Goal: Communication & Community: Answer question/provide support

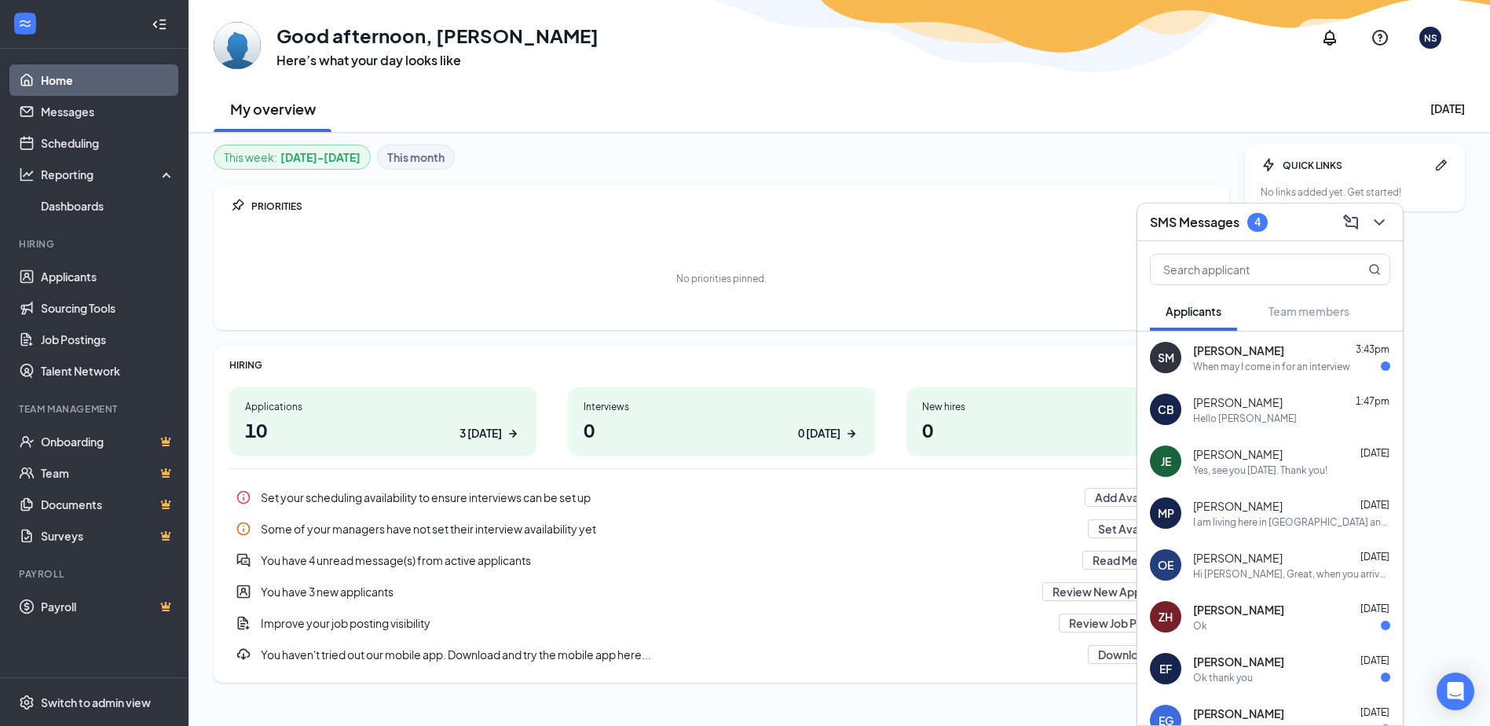
click at [1280, 370] on div "When may I come in for an interview" at bounding box center [1271, 366] width 157 height 13
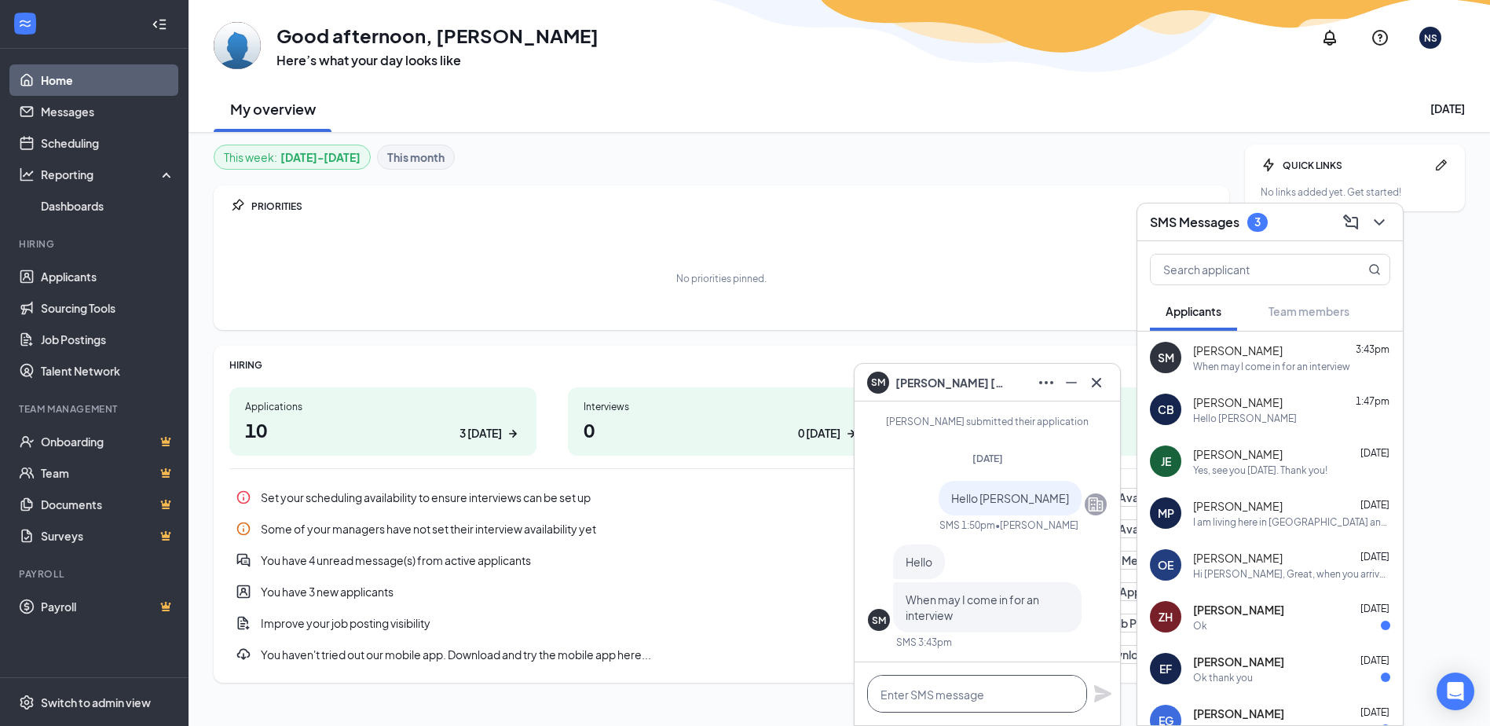
click at [1021, 681] on textarea at bounding box center [977, 694] width 220 height 38
type textarea "T"
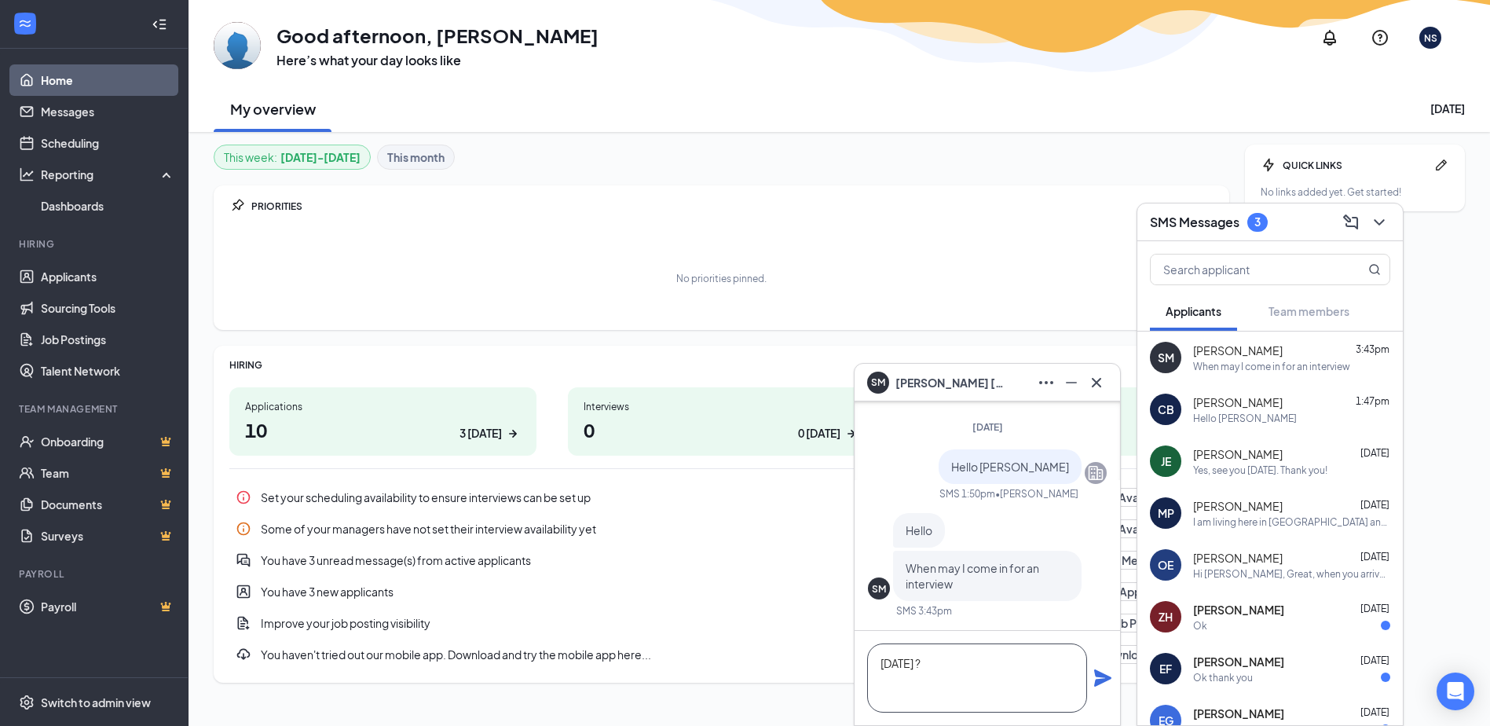
type textarea "[DATE] ?"
drag, startPoint x: 1100, startPoint y: 679, endPoint x: 1046, endPoint y: 692, distance: 55.1
click at [1098, 676] on icon "Plane" at bounding box center [1102, 677] width 17 height 17
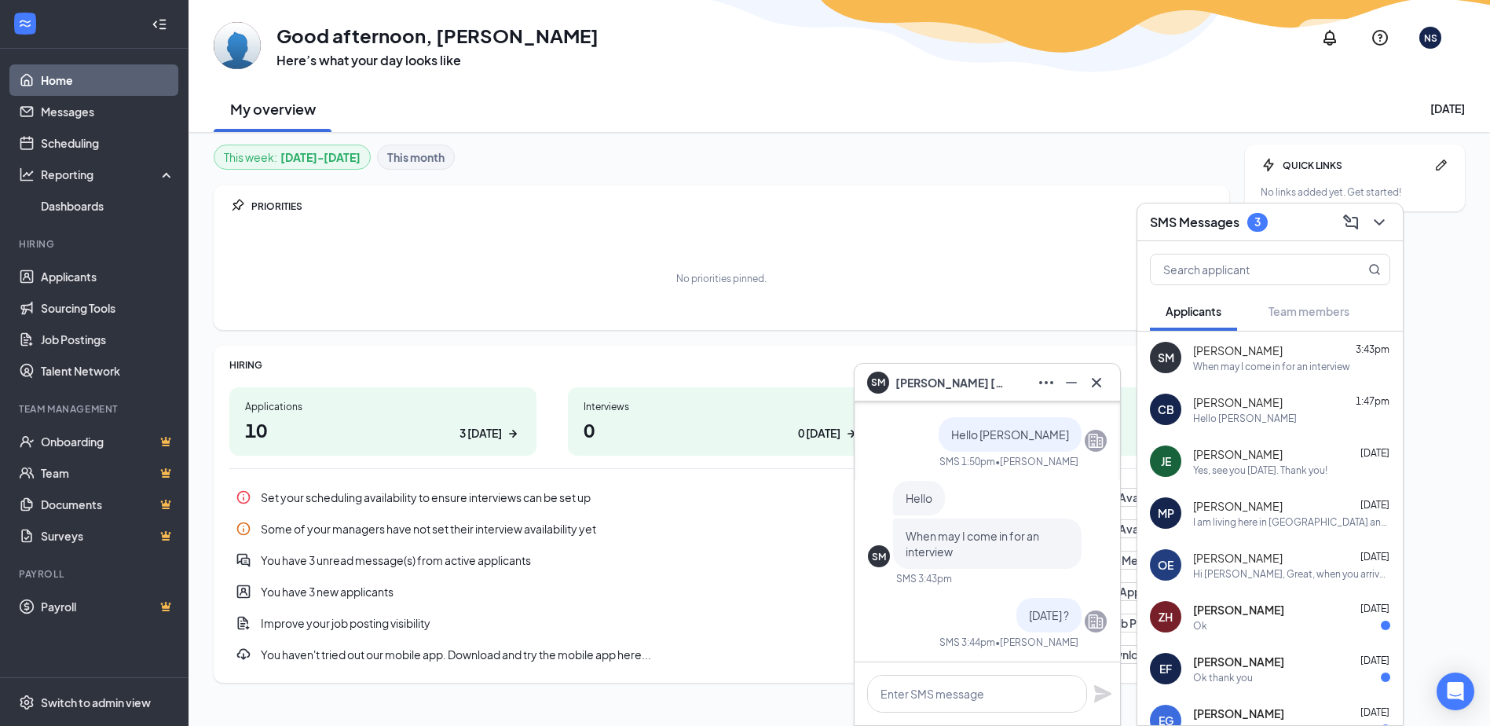
scroll to position [0, 0]
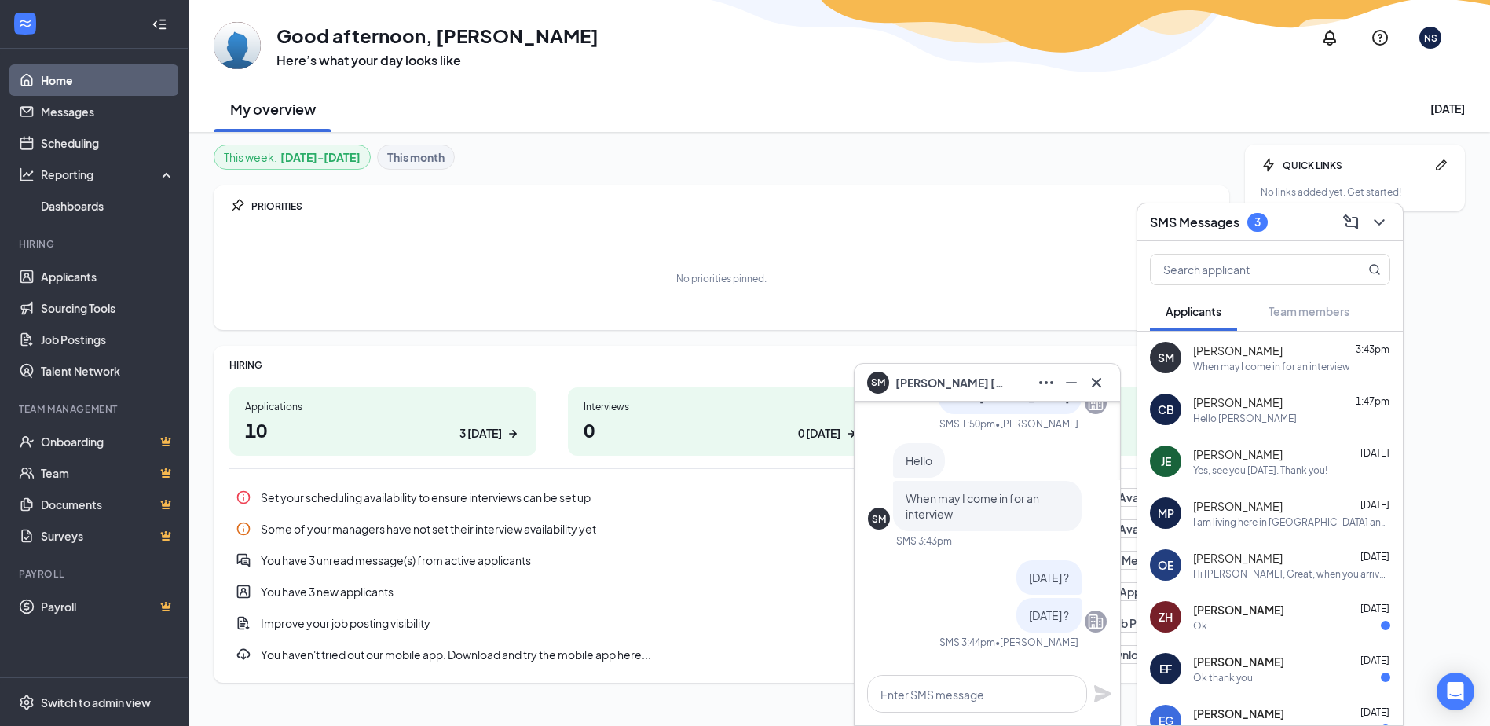
click at [1211, 225] on h3 "SMS Messages" at bounding box center [1195, 222] width 90 height 17
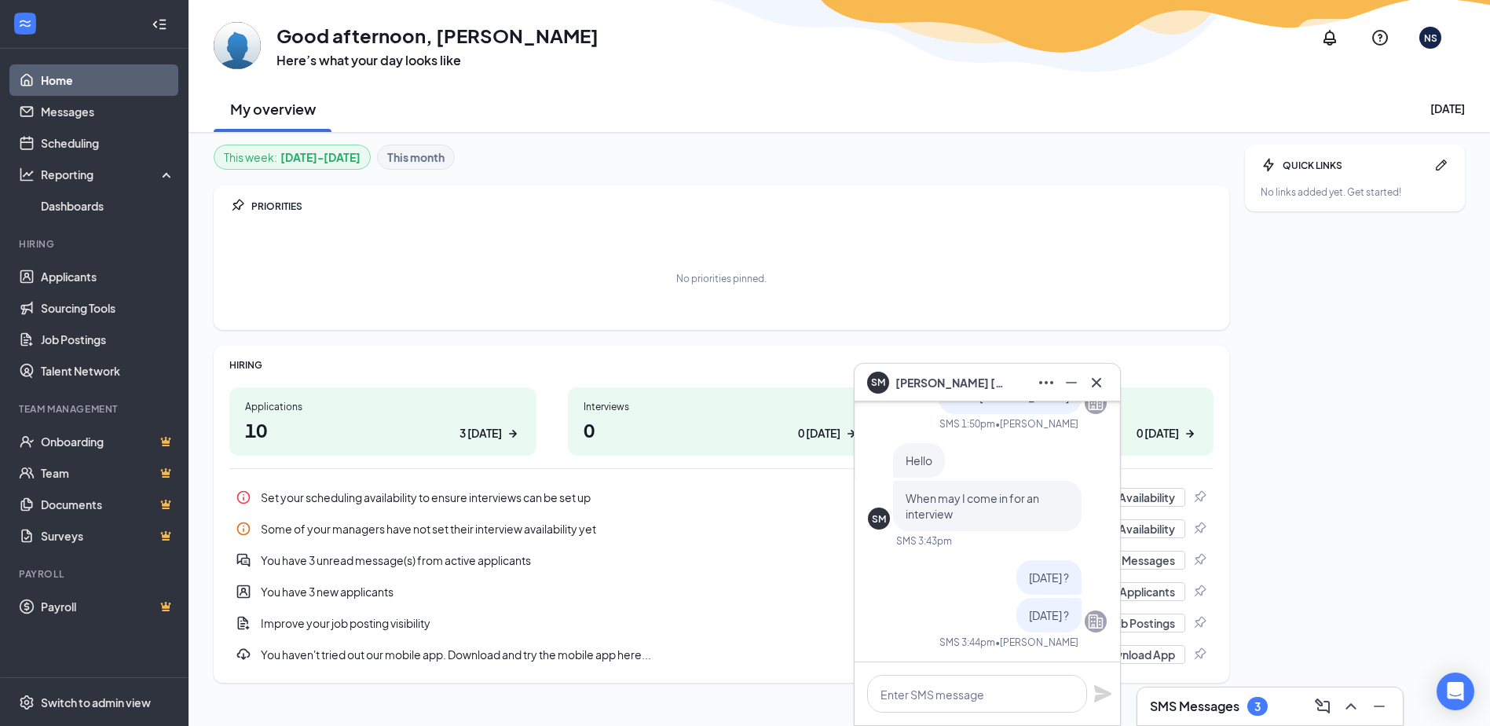
click at [1224, 705] on h3 "SMS Messages" at bounding box center [1195, 706] width 90 height 17
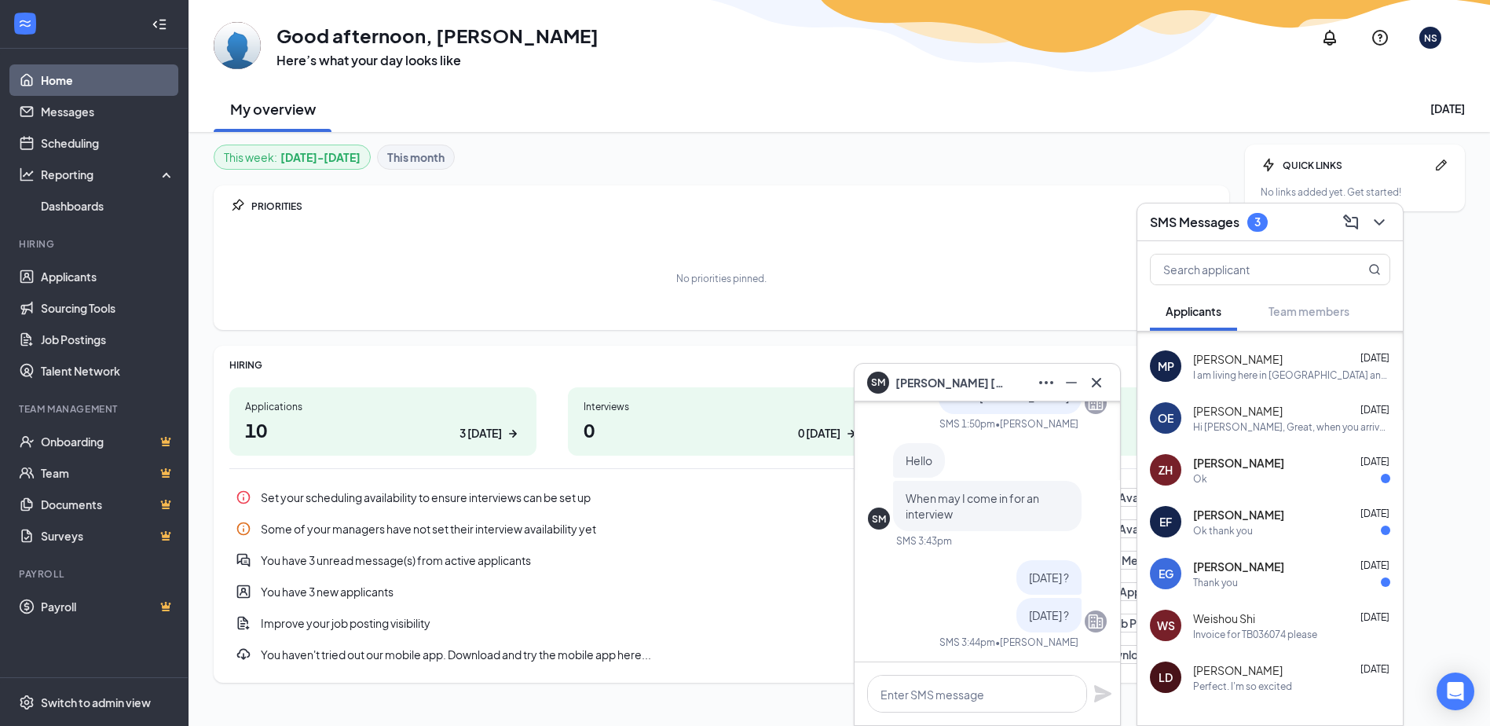
scroll to position [157, 0]
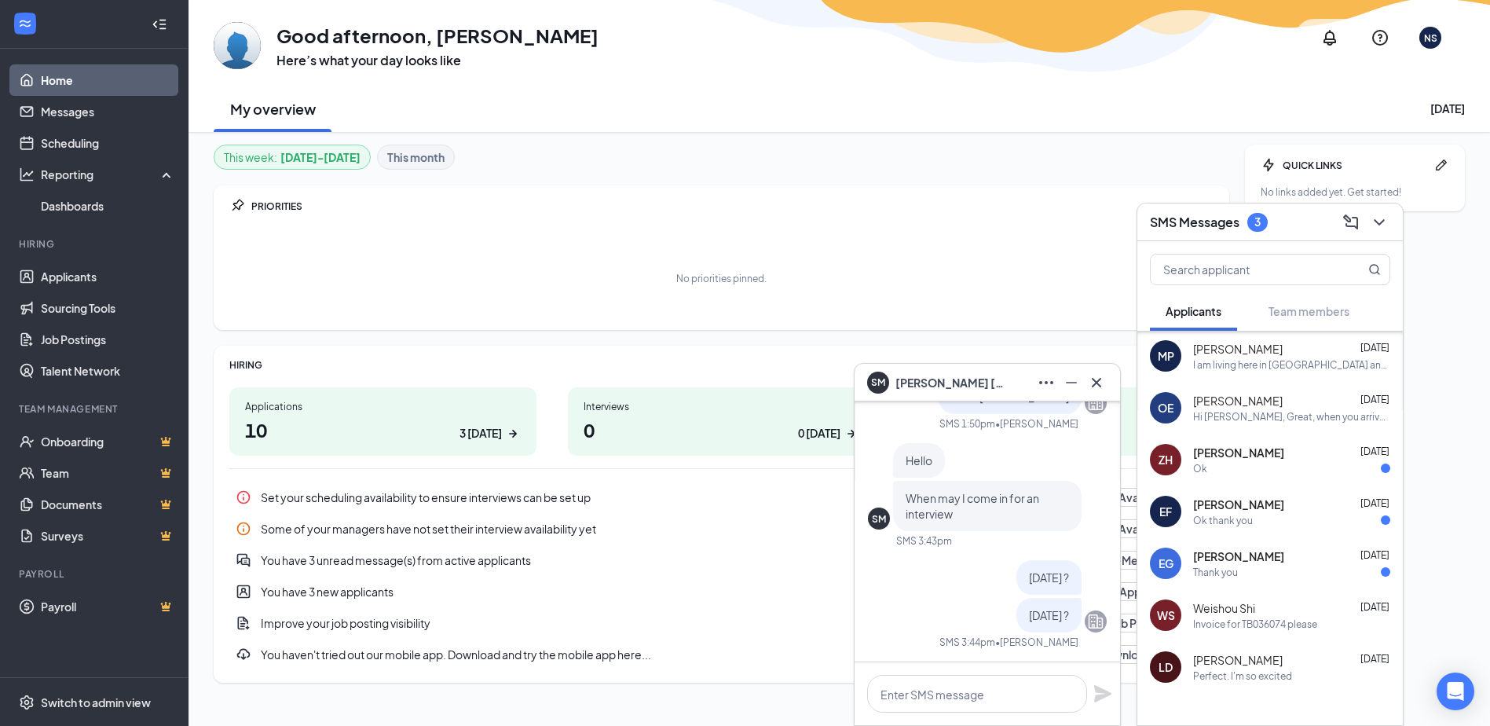
click at [927, 267] on div "No priorities pinned." at bounding box center [721, 278] width 984 height 79
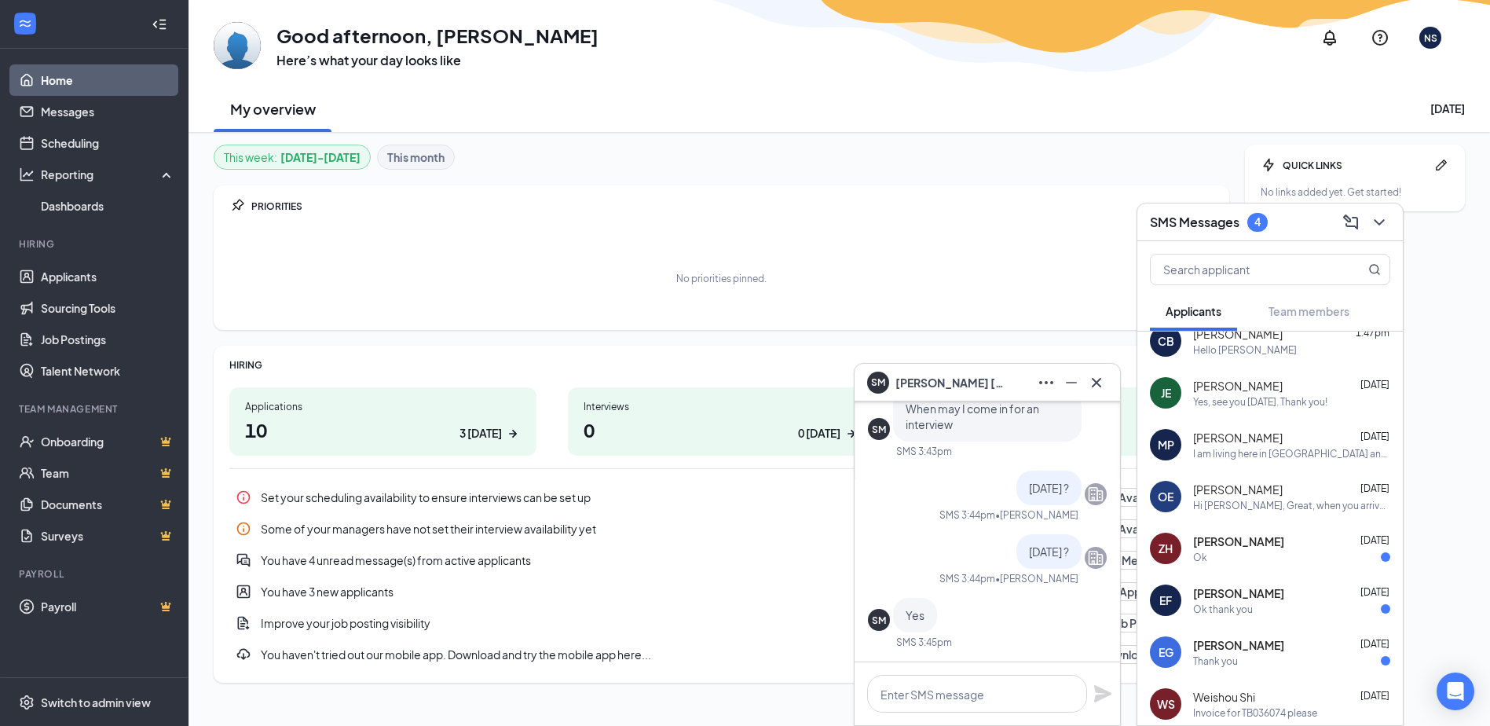
scroll to position [0, 0]
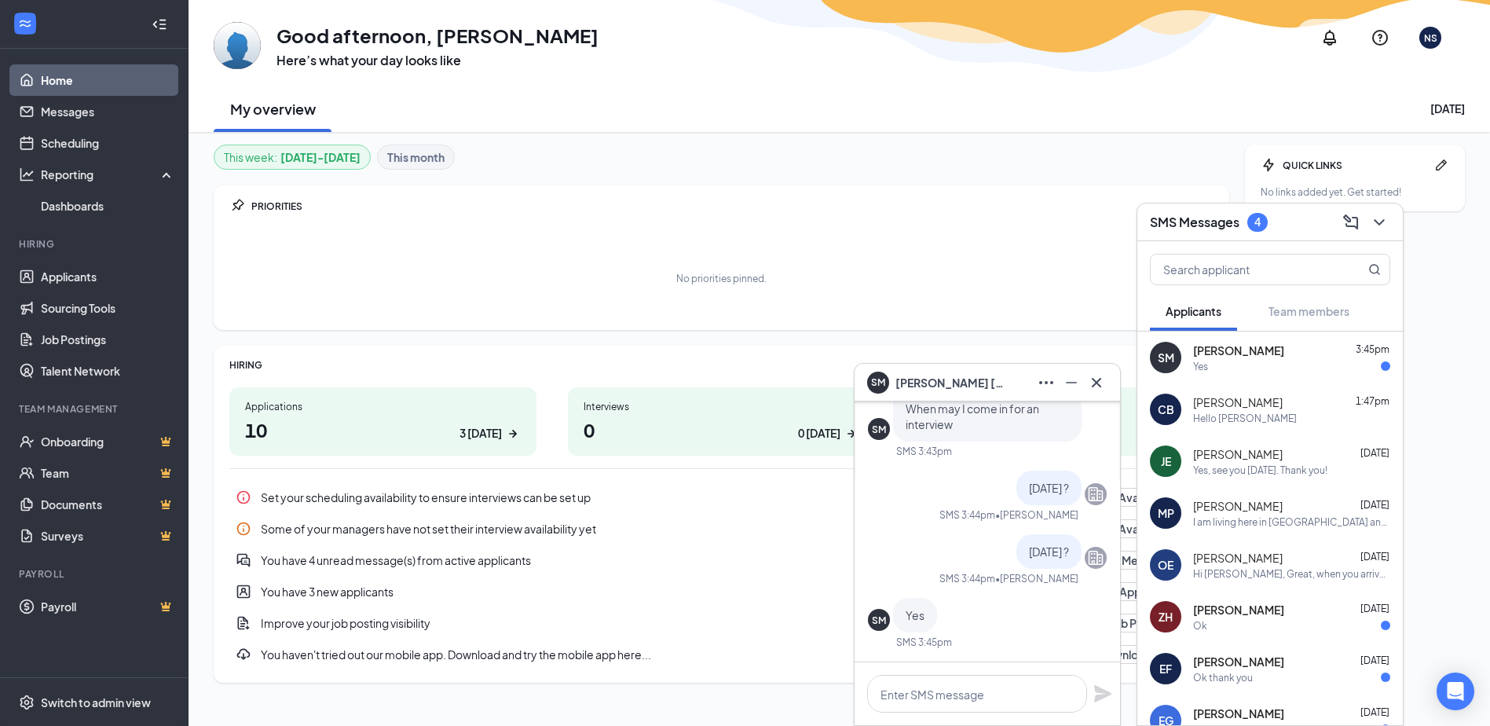
click at [1230, 365] on div "Yes" at bounding box center [1291, 366] width 197 height 13
click at [1014, 688] on textarea at bounding box center [977, 694] width 220 height 38
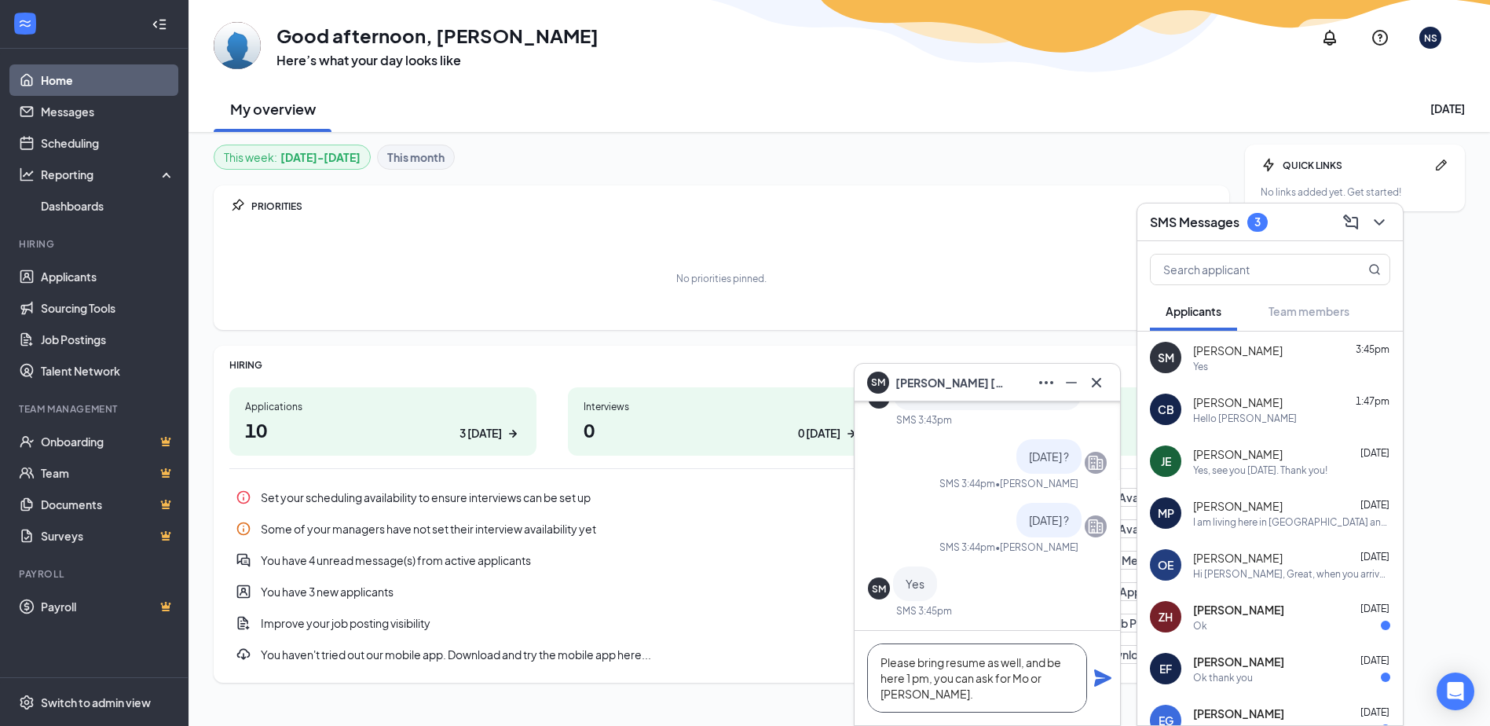
type textarea "Please bring resume as well, and be here 1 pm, you can ask for Mo or [PERSON_NA…"
click at [1106, 684] on icon "Plane" at bounding box center [1103, 678] width 19 height 19
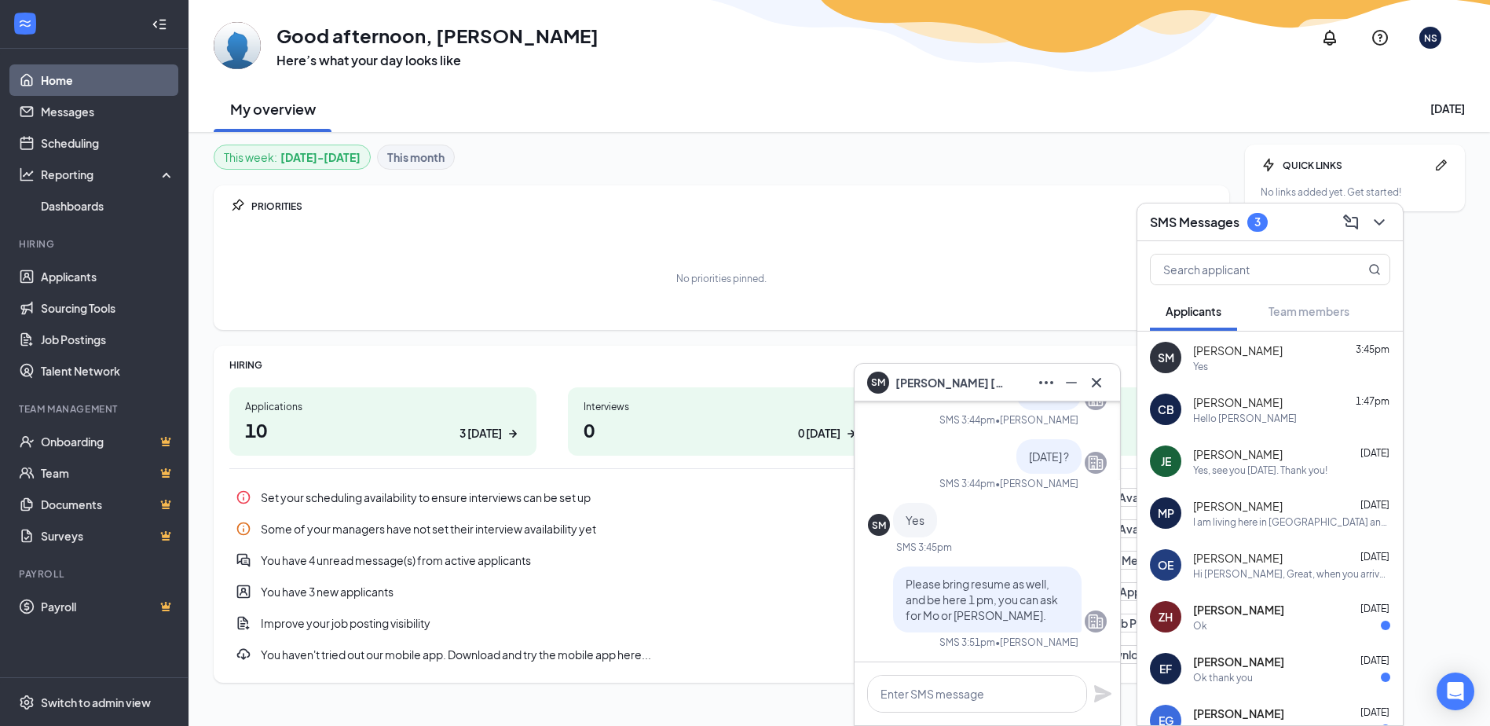
scroll to position [0, 0]
click at [907, 383] on span "[PERSON_NAME]" at bounding box center [951, 382] width 110 height 17
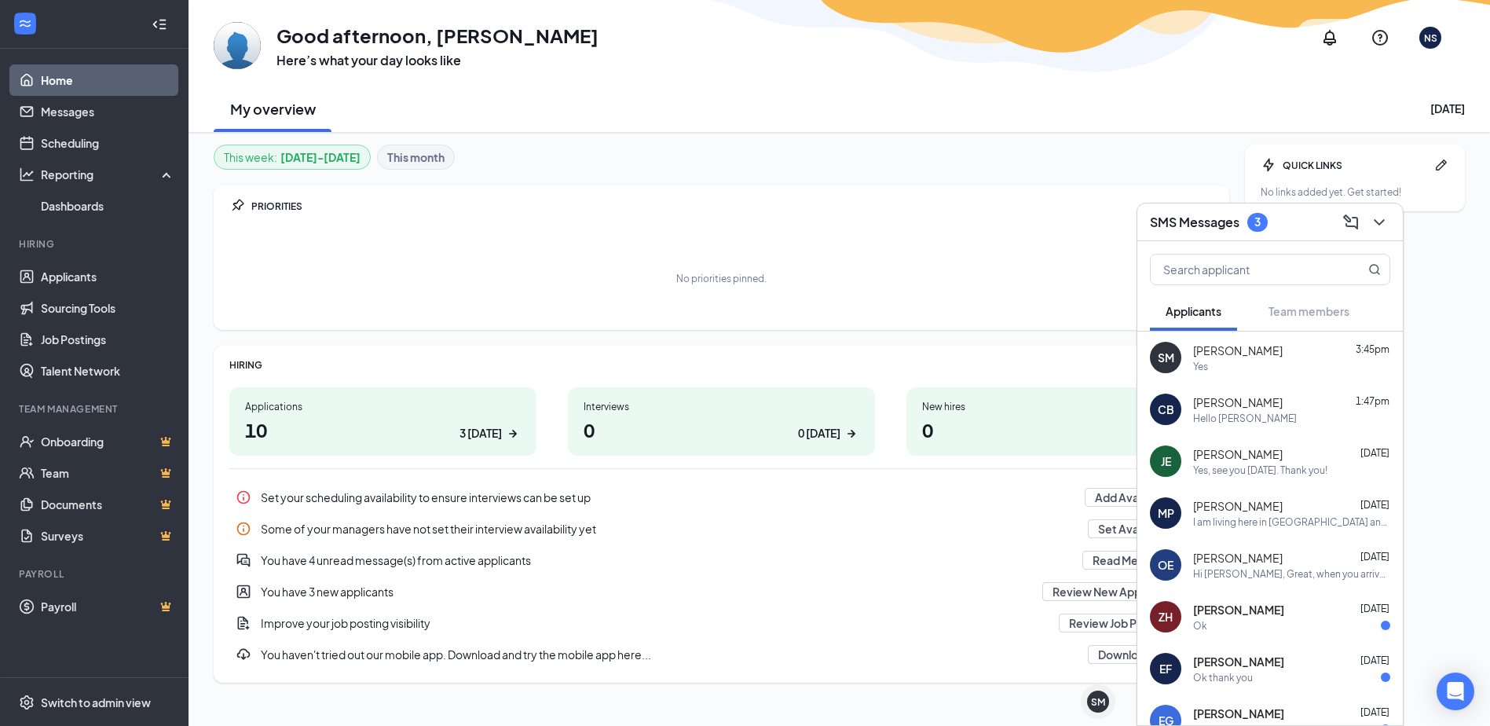
click at [1211, 350] on span "[PERSON_NAME]" at bounding box center [1238, 351] width 90 height 16
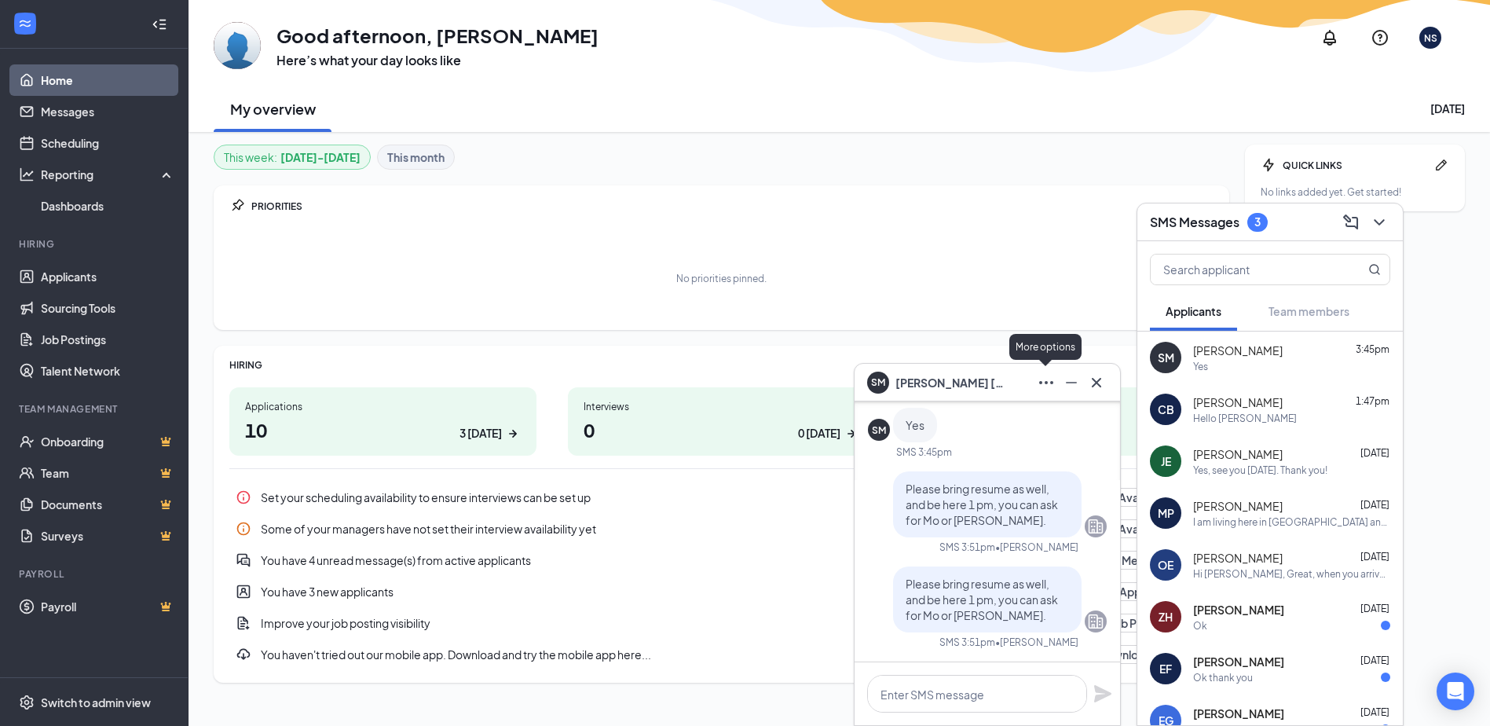
click at [1043, 381] on icon "Ellipses" at bounding box center [1046, 382] width 19 height 19
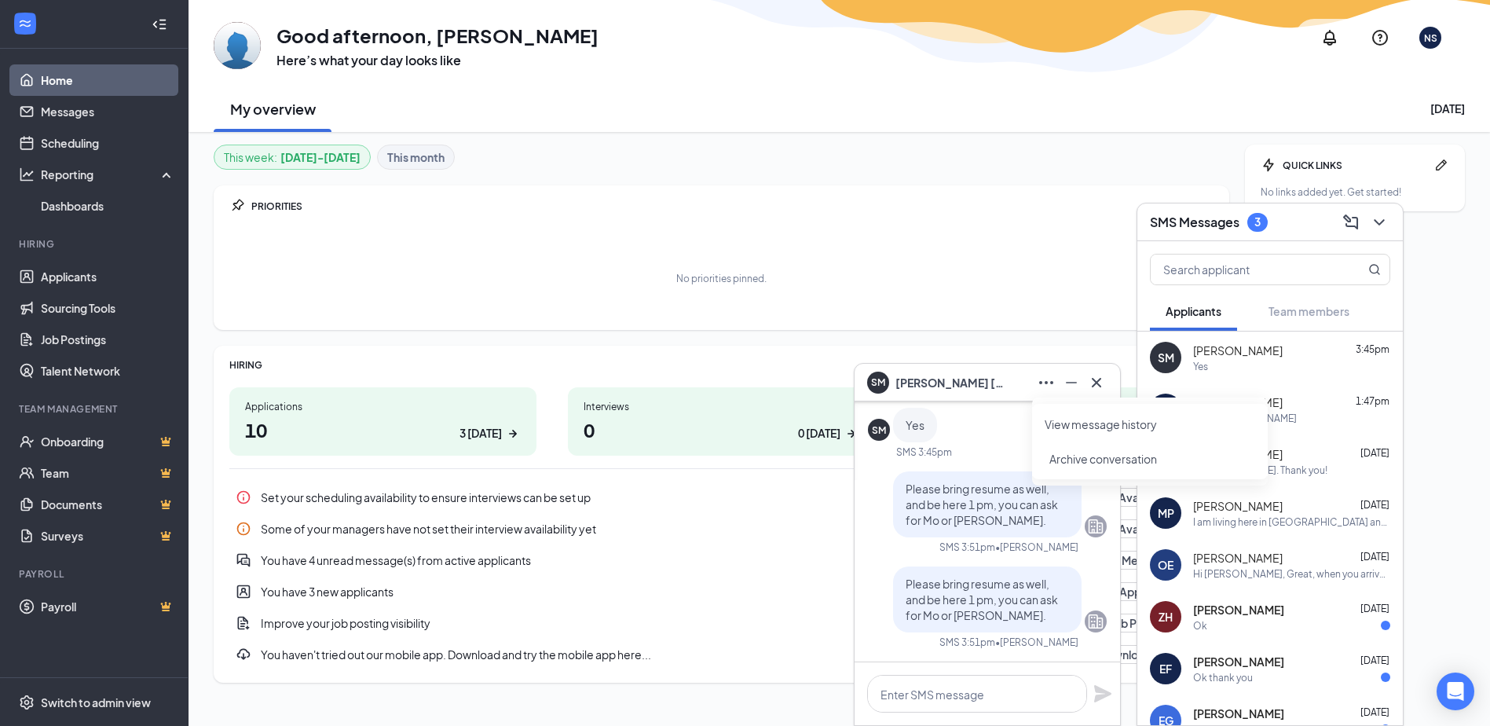
click at [963, 311] on div "No priorities pinned." at bounding box center [721, 278] width 984 height 79
